Goal: Book appointment/travel/reservation

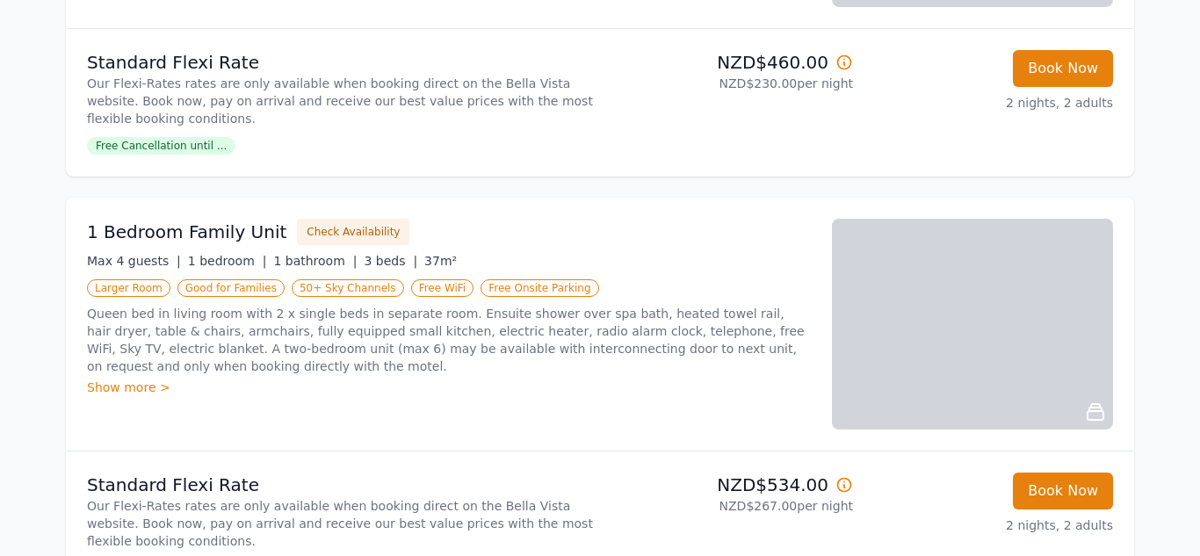
scroll to position [1558, 0]
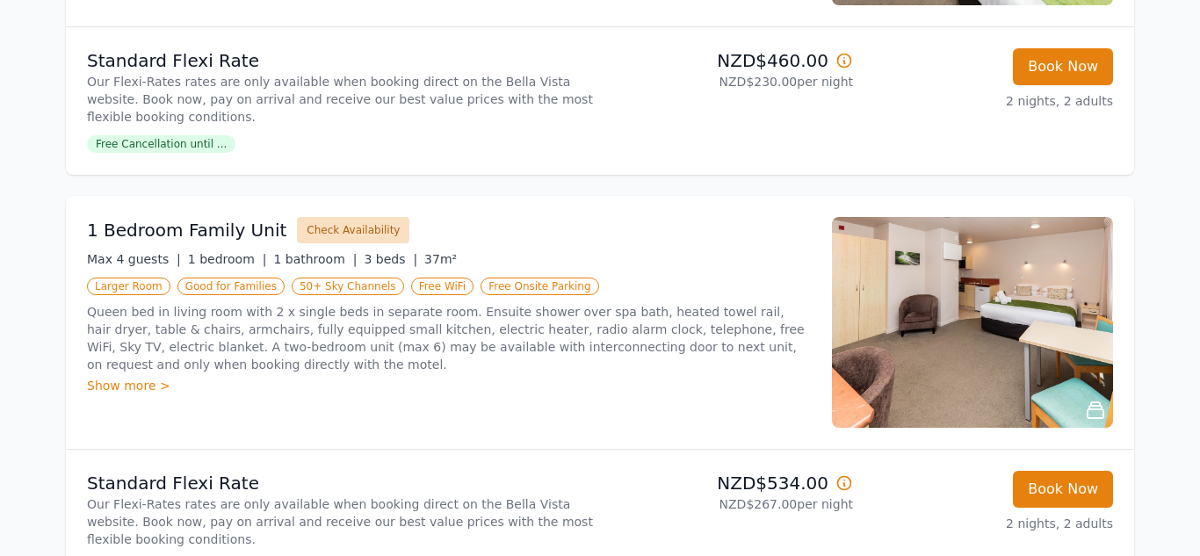
click at [313, 220] on button "Check Availability" at bounding box center [353, 230] width 112 height 26
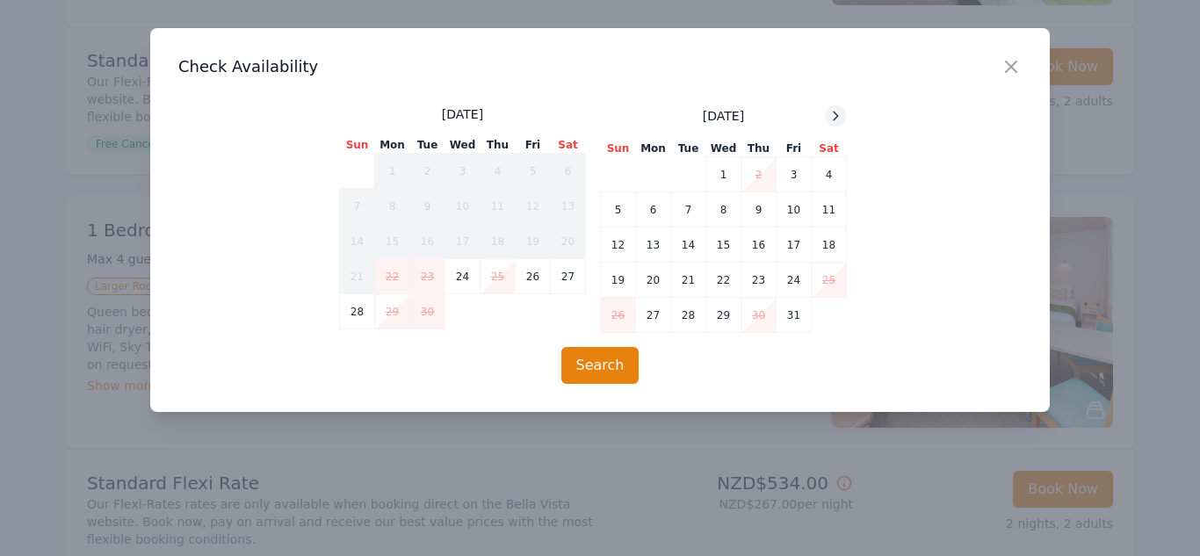
click at [834, 112] on icon at bounding box center [836, 116] width 4 height 8
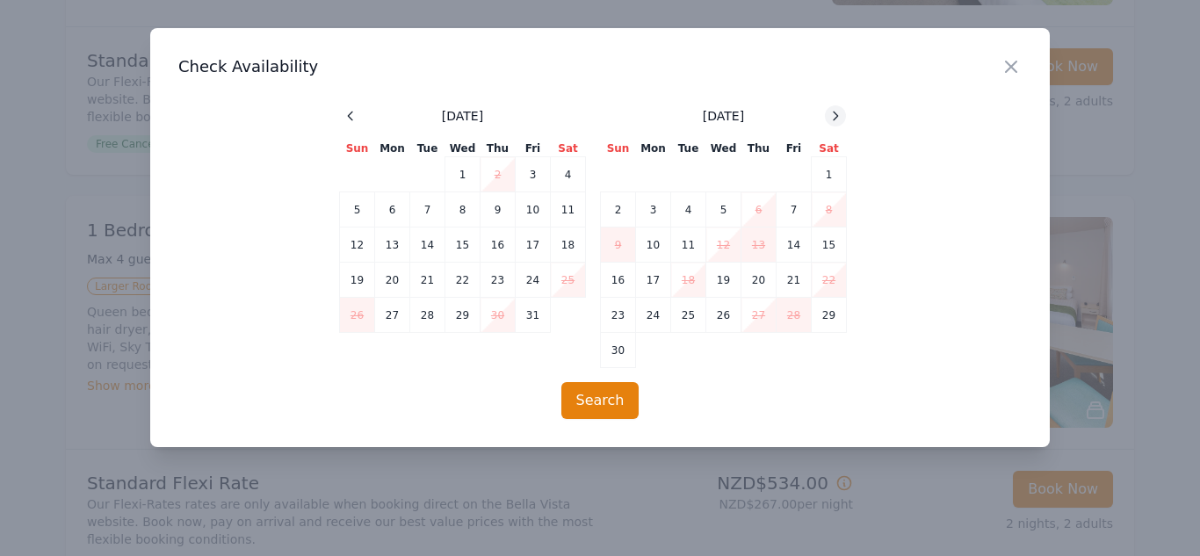
click at [834, 112] on icon at bounding box center [836, 116] width 4 height 8
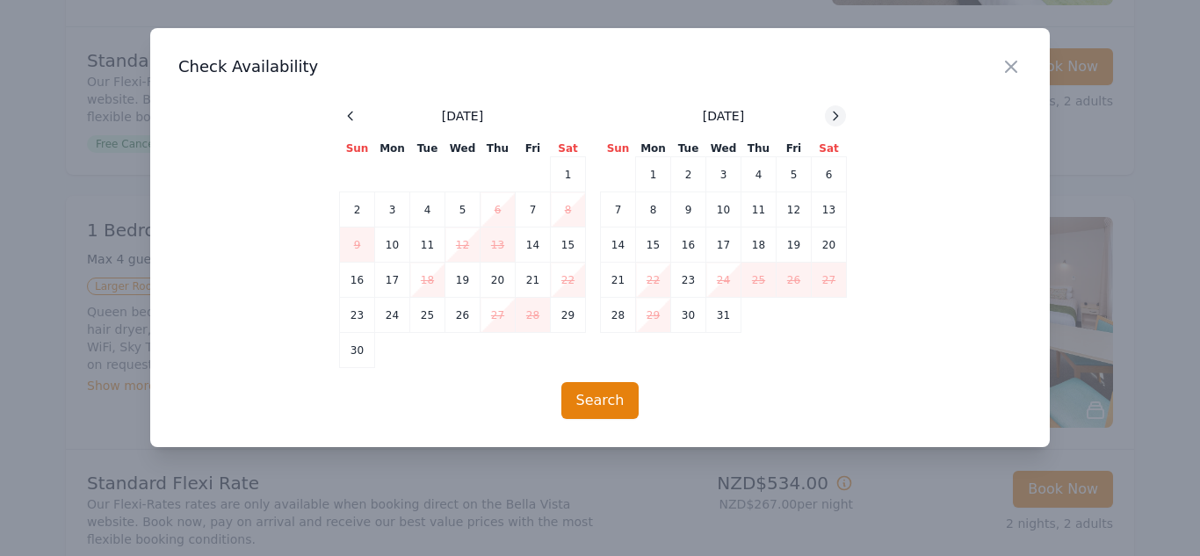
click at [834, 112] on icon at bounding box center [836, 116] width 4 height 8
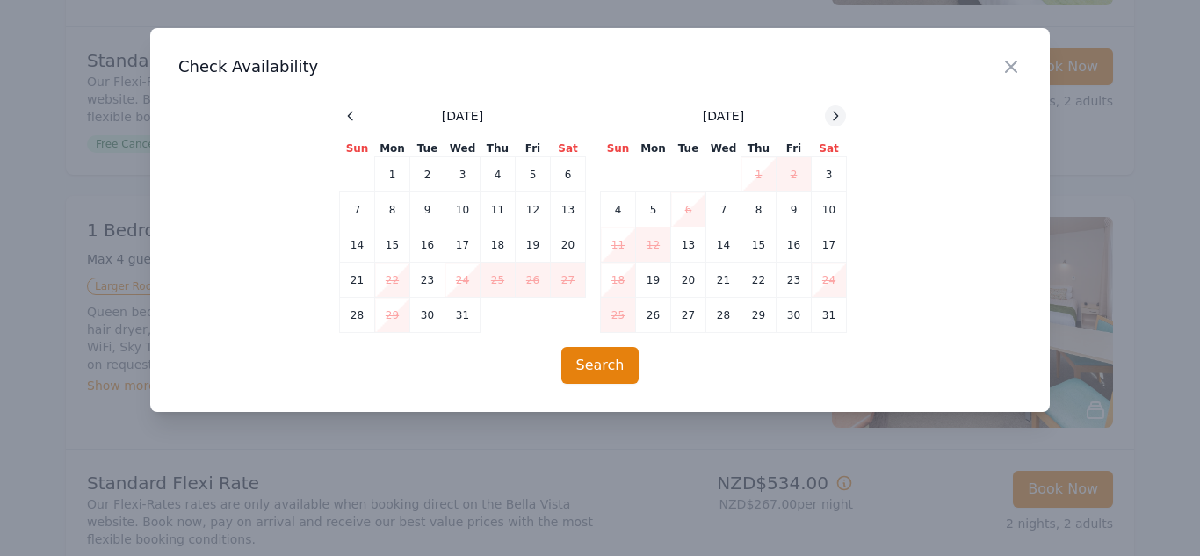
click at [834, 112] on icon at bounding box center [836, 116] width 4 height 8
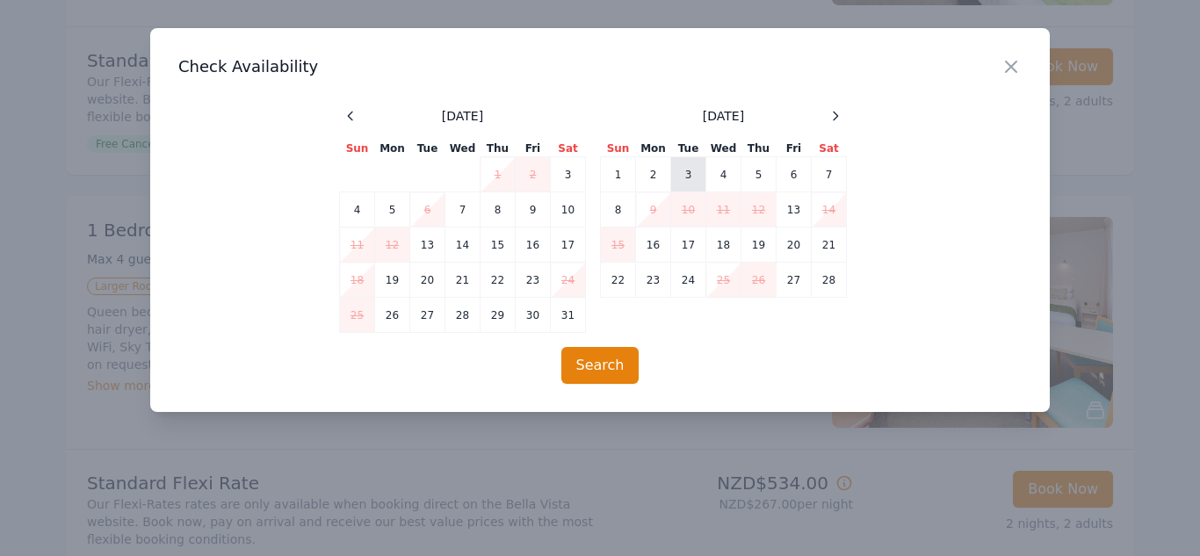
click at [688, 172] on td "3" at bounding box center [688, 174] width 35 height 35
click at [762, 170] on td "5" at bounding box center [758, 174] width 35 height 35
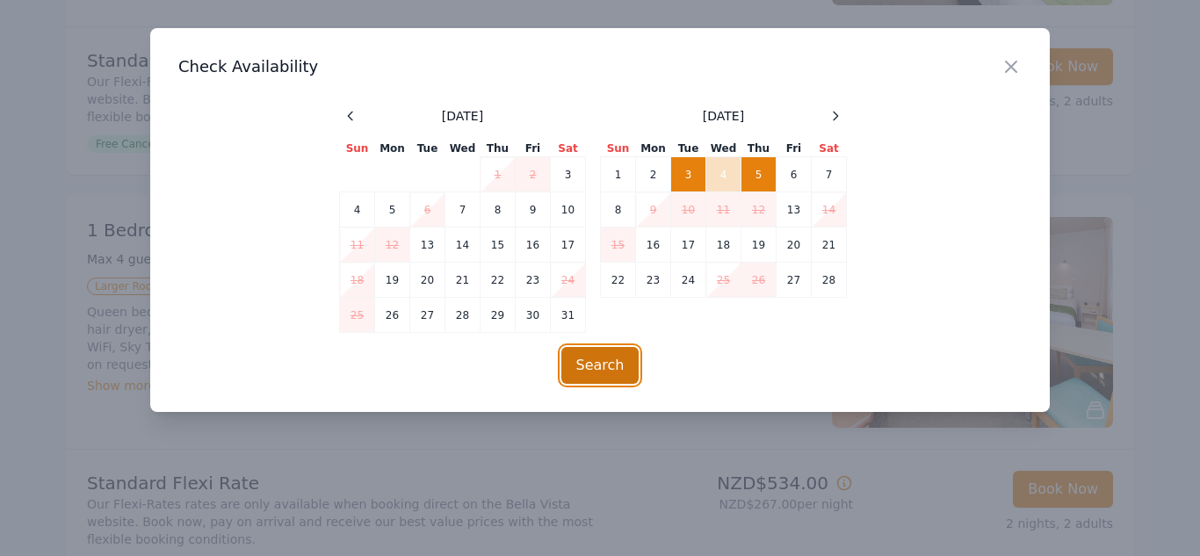
click at [587, 361] on button "Search" at bounding box center [600, 365] width 78 height 37
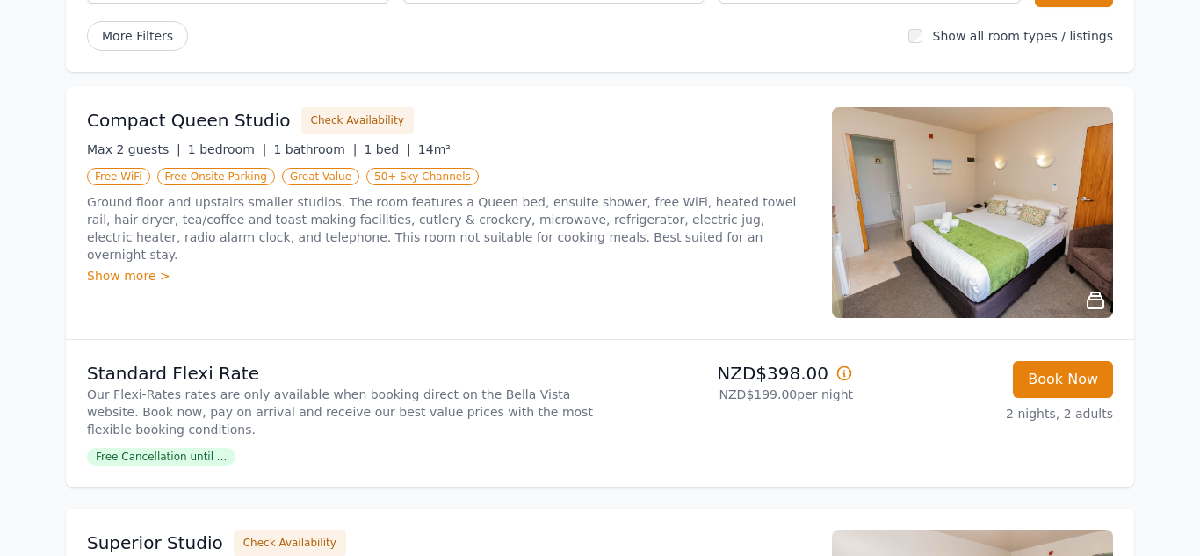
scroll to position [211, 0]
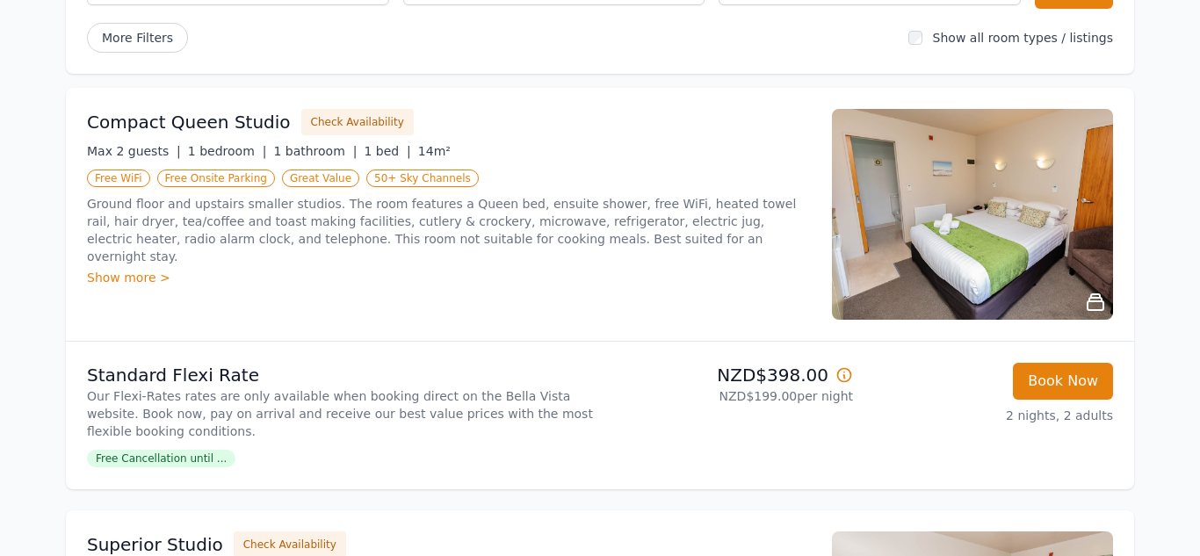
click at [940, 184] on img at bounding box center [972, 214] width 281 height 211
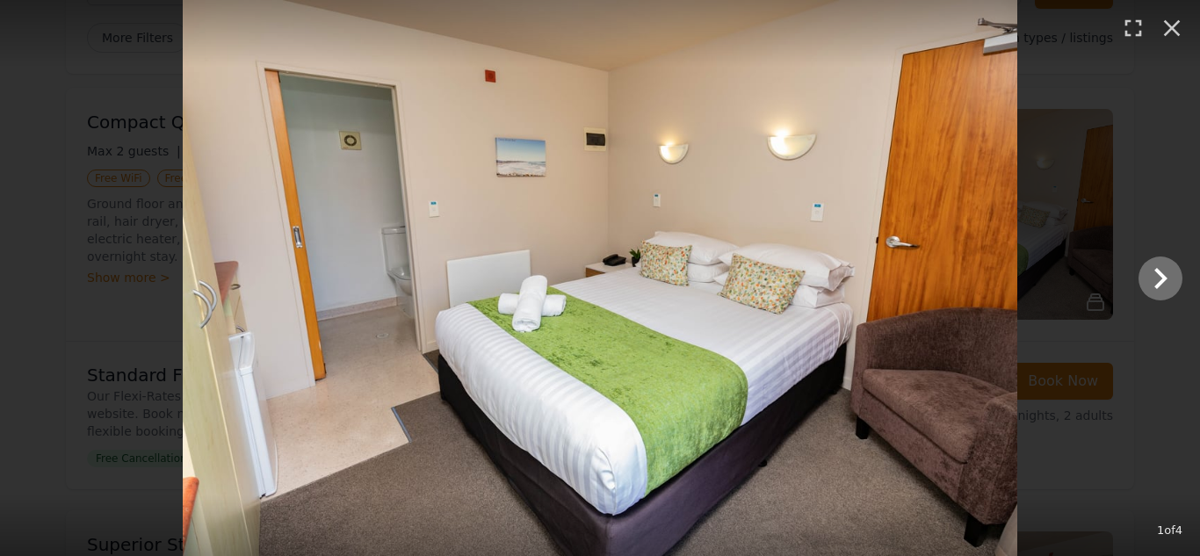
click at [975, 280] on img at bounding box center [600, 278] width 834 height 556
click at [1148, 278] on icon "Show slide 2 of 4" at bounding box center [1160, 278] width 42 height 42
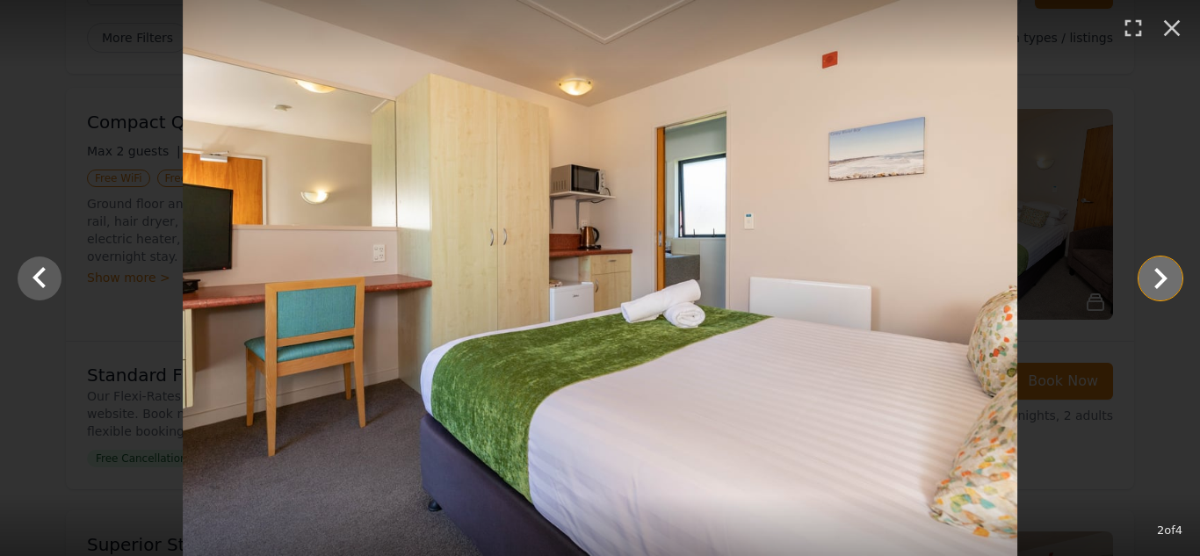
click at [1148, 278] on icon "Show slide 3 of 4" at bounding box center [1160, 278] width 42 height 42
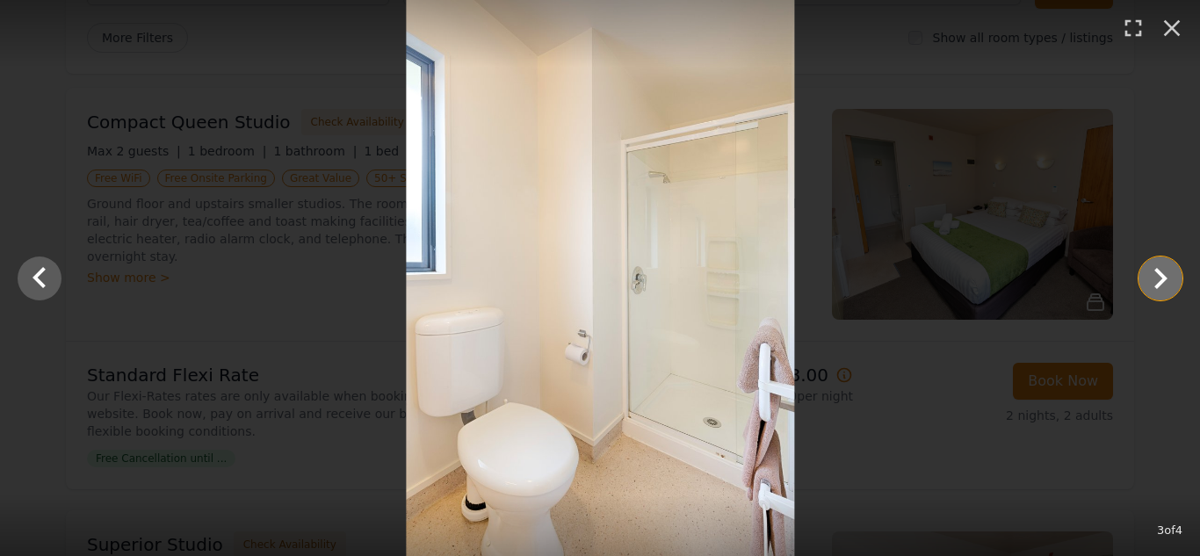
click at [1148, 278] on icon "Show slide 4 of 4" at bounding box center [1160, 278] width 42 height 42
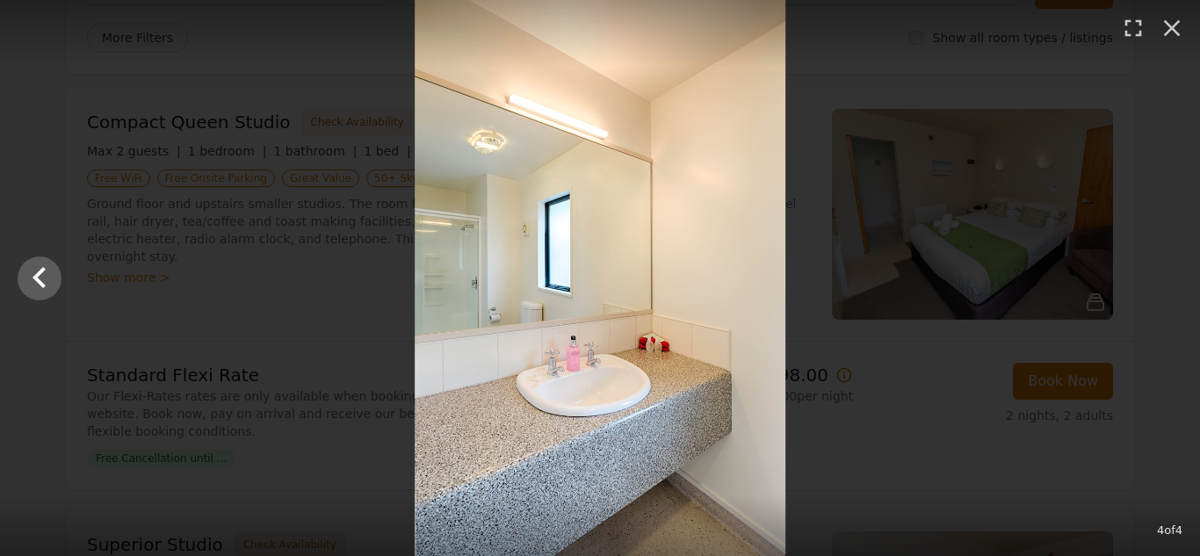
click at [1148, 278] on div at bounding box center [600, 278] width 1200 height 556
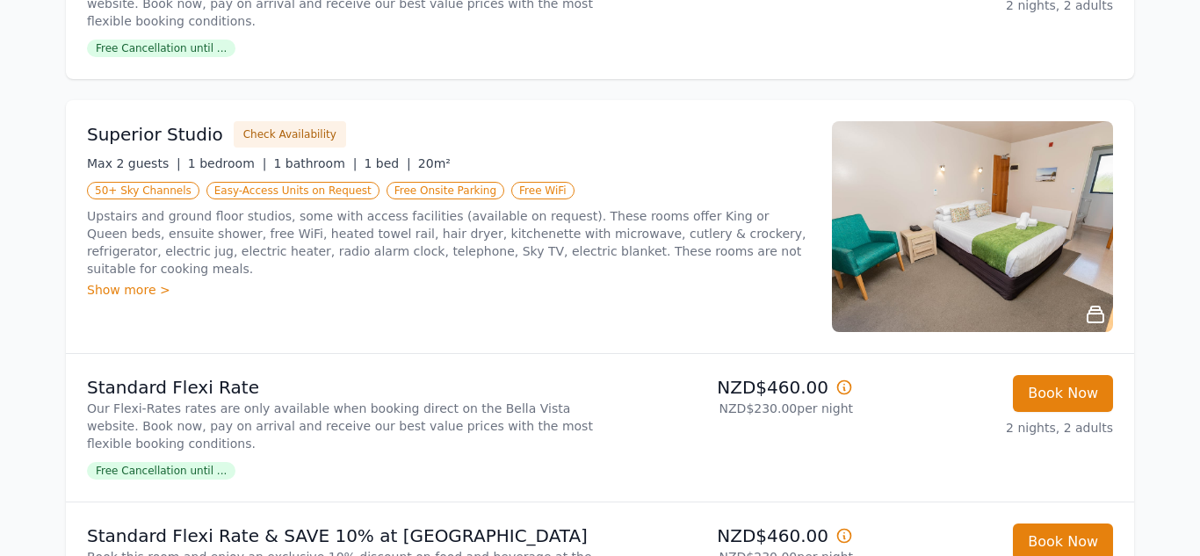
scroll to position [641, 0]
